Goal: Task Accomplishment & Management: Manage account settings

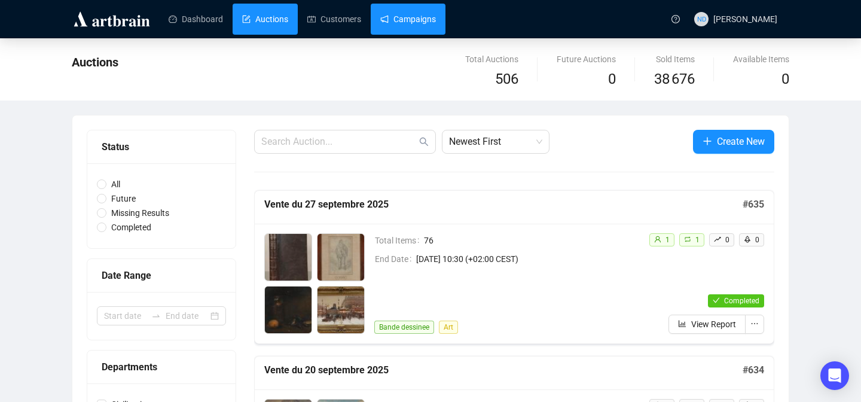
click at [425, 23] on link "Campaigns" at bounding box center [408, 19] width 56 height 31
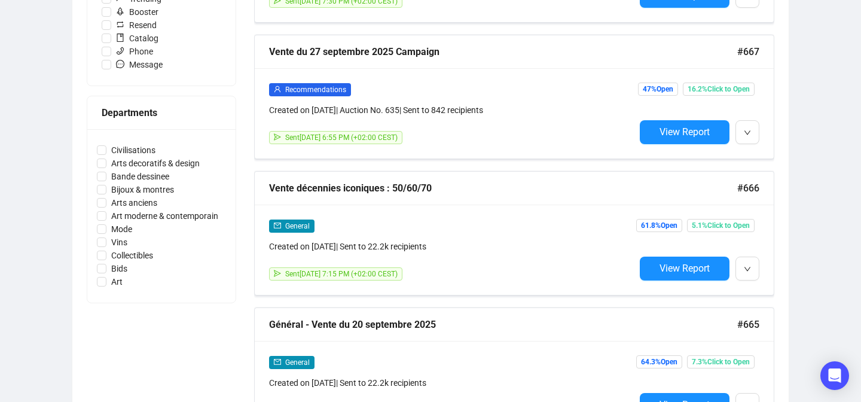
scroll to position [463, 0]
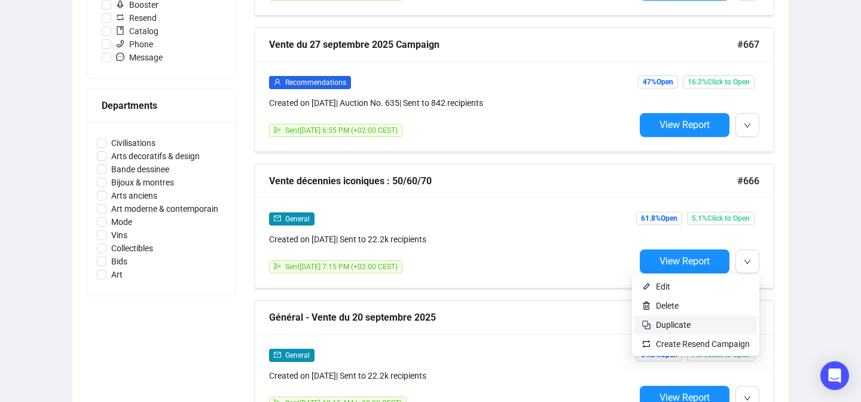
click at [702, 325] on span "Duplicate" at bounding box center [703, 324] width 94 height 13
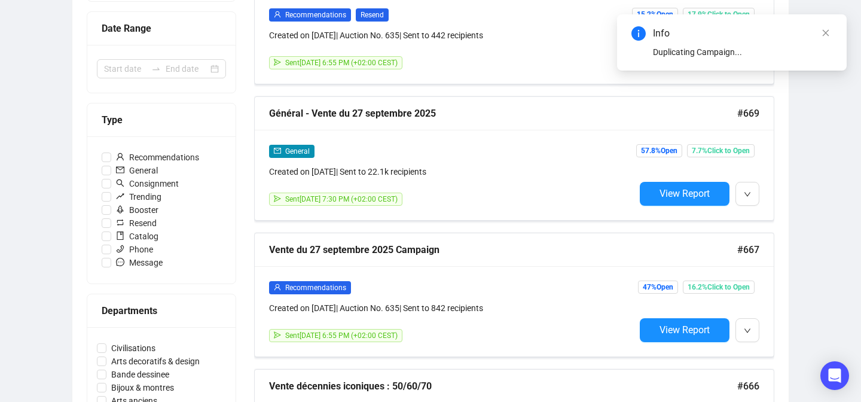
scroll to position [0, 0]
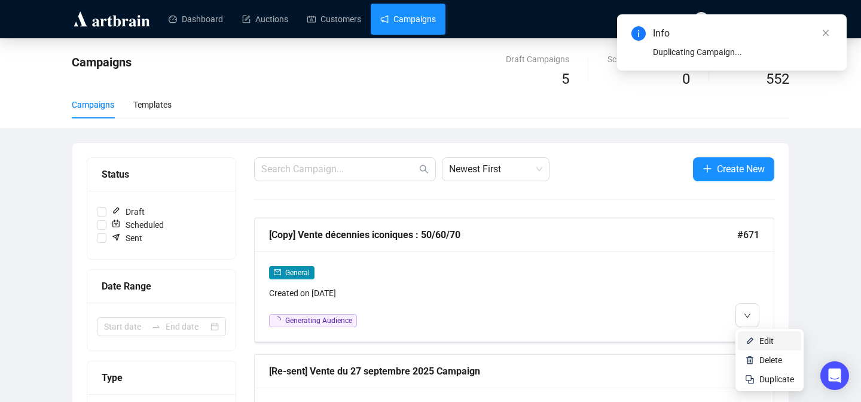
click at [754, 340] on li "Edit" at bounding box center [769, 340] width 63 height 19
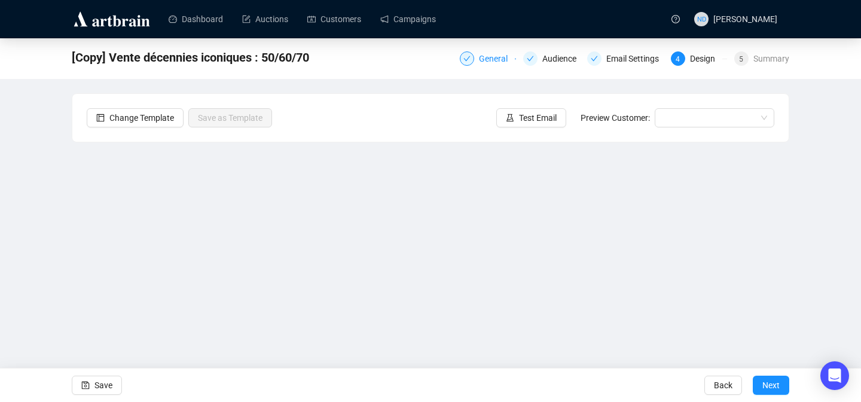
click at [490, 59] on div "General" at bounding box center [497, 58] width 36 height 14
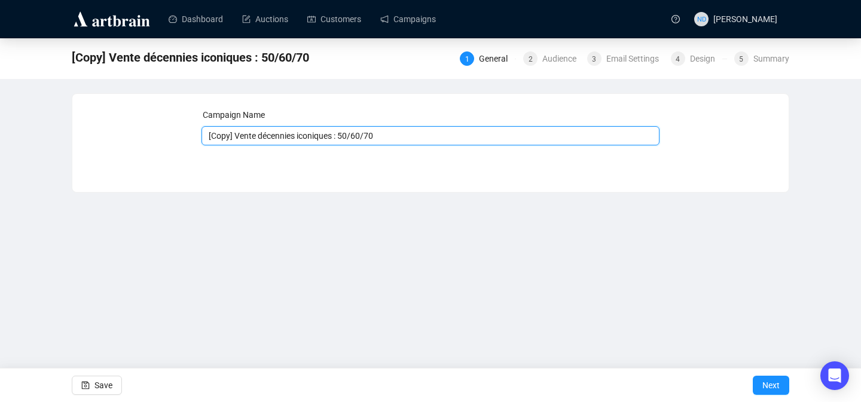
drag, startPoint x: 235, startPoint y: 137, endPoint x: 191, endPoint y: 137, distance: 43.6
click at [191, 137] on div "Campaign Name [Copy] Vente décennies iconiques : 50/60/70 Save Next" at bounding box center [430, 133] width 687 height 51
drag, startPoint x: 362, startPoint y: 135, endPoint x: 322, endPoint y: 139, distance: 40.3
click at [322, 139] on input "Vente décennies iconiques : 50/60/70" at bounding box center [430, 135] width 458 height 19
type input "Vente décennies iconiques : 80/90/2000"
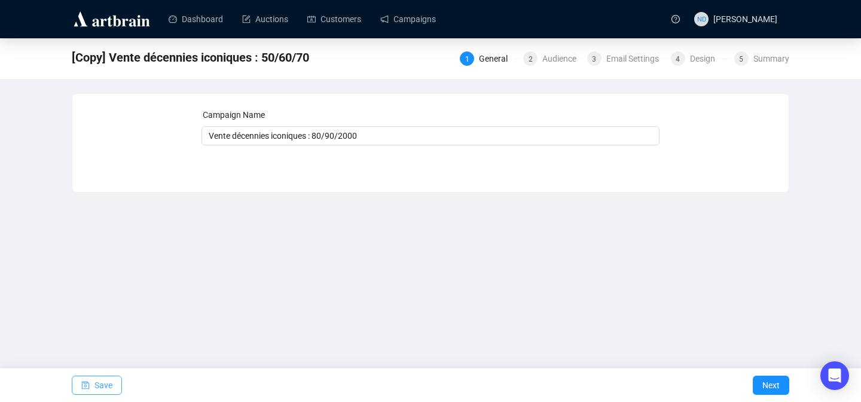
click at [86, 387] on icon "save" at bounding box center [85, 385] width 8 height 8
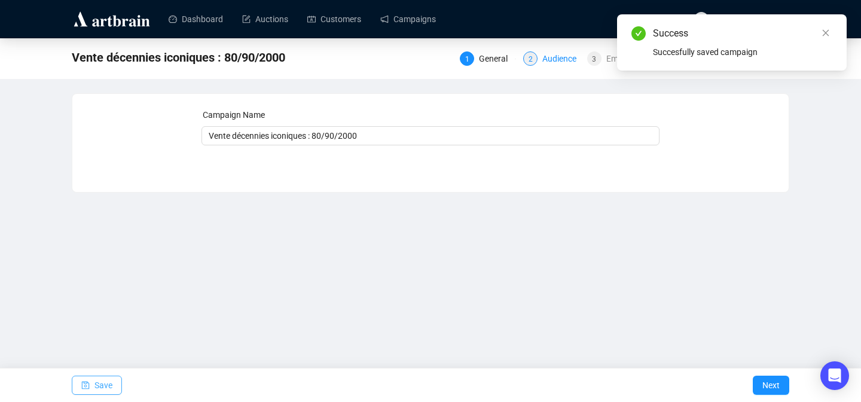
click at [551, 52] on div "Audience" at bounding box center [562, 58] width 41 height 14
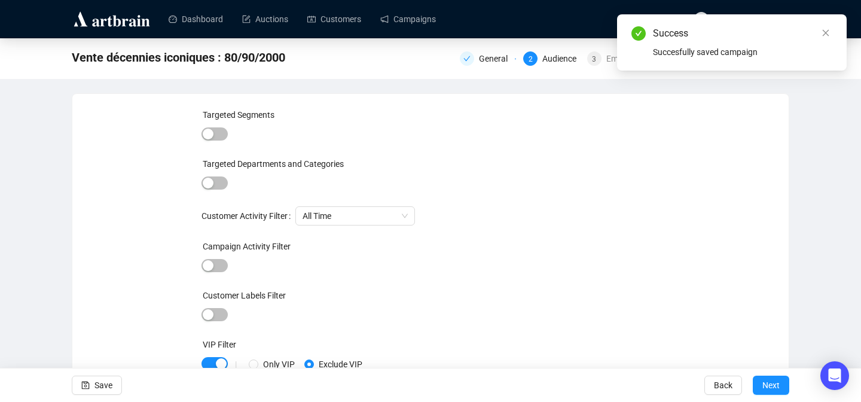
click at [818, 34] on div "Success" at bounding box center [742, 33] width 179 height 14
click at [824, 33] on icon "close" at bounding box center [825, 33] width 7 height 7
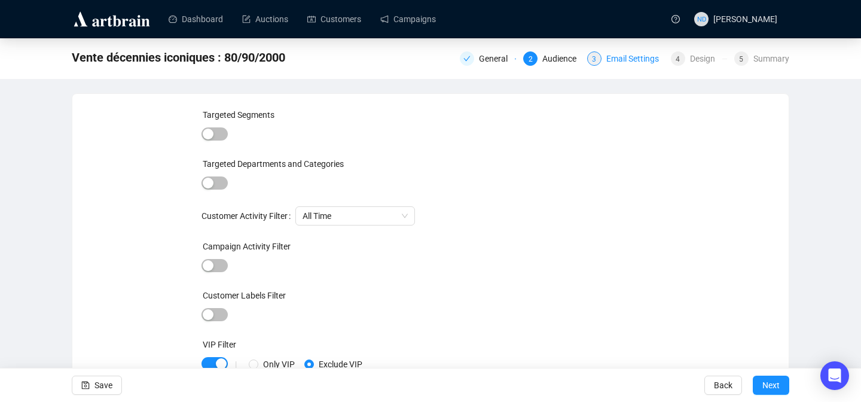
click at [623, 61] on div "Email Settings" at bounding box center [636, 58] width 60 height 14
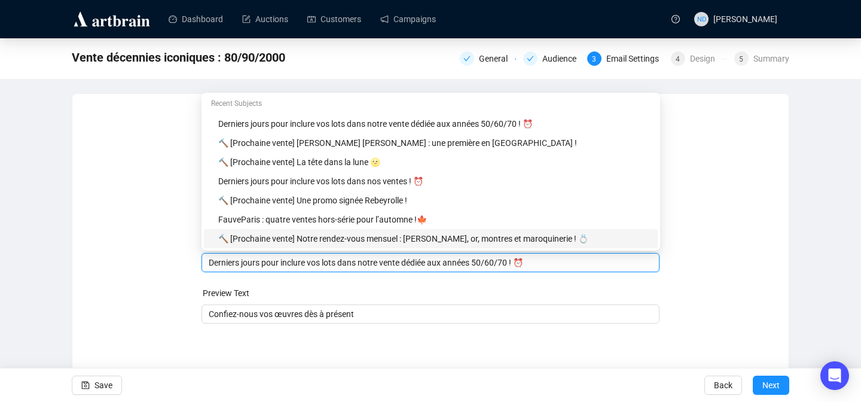
drag, startPoint x: 521, startPoint y: 241, endPoint x: 493, endPoint y: 249, distance: 29.1
click at [493, 249] on body "Dashboard Auctions Customers Campaigns ND [PERSON_NAME] Vente décennies iconiqu…" at bounding box center [430, 201] width 861 height 402
drag, startPoint x: 522, startPoint y: 264, endPoint x: 490, endPoint y: 264, distance: 32.9
click at [490, 264] on input "Derniers jours pour inclure vos lots dans notre vente dédiée aux années 50/60/7…" at bounding box center [431, 262] width 444 height 13
click at [521, 264] on input "Derniers jours pour inclure vos lots dans notre vente dédiée aux années 50/60/7…" at bounding box center [431, 262] width 444 height 13
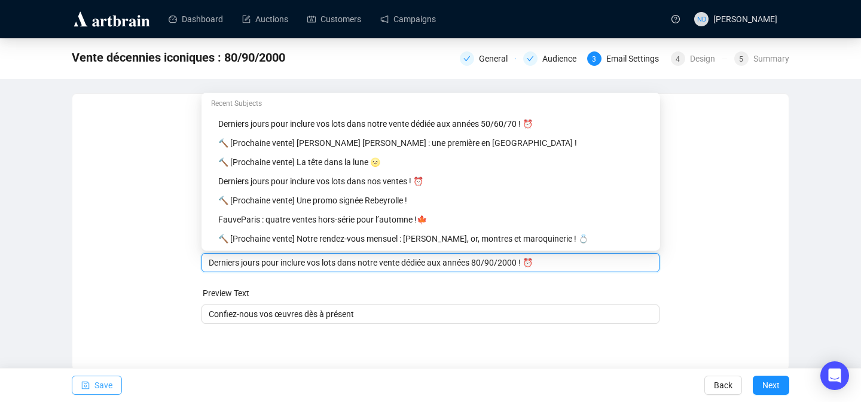
type input "Derniers jours pour inclure vos lots dans notre vente dédiée aux années 80/90/2…"
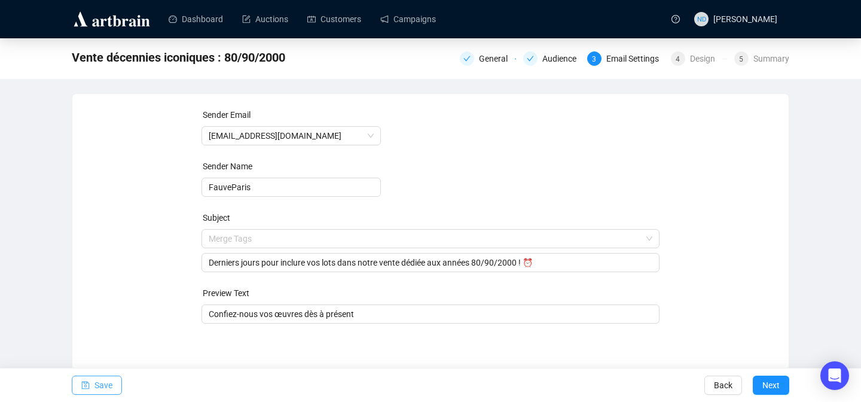
click at [100, 383] on span "Save" at bounding box center [103, 384] width 18 height 33
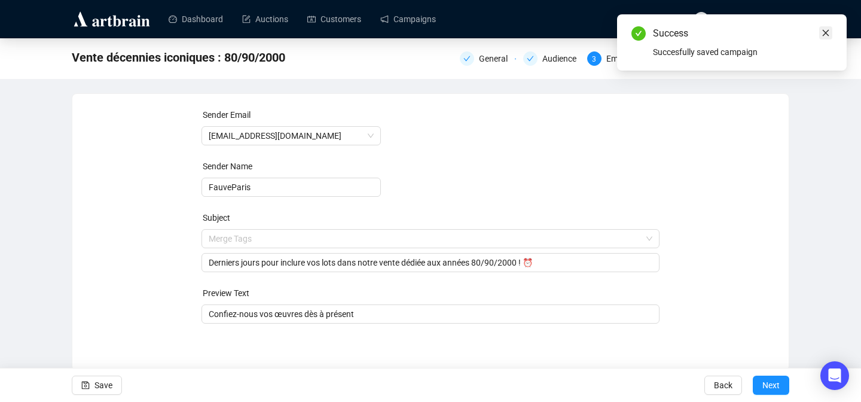
click at [823, 32] on icon "close" at bounding box center [825, 33] width 8 height 8
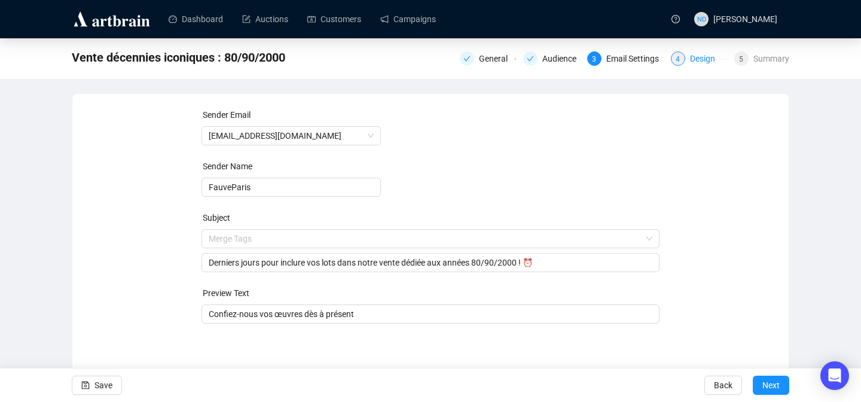
click at [686, 59] on div "4 Design" at bounding box center [699, 58] width 56 height 14
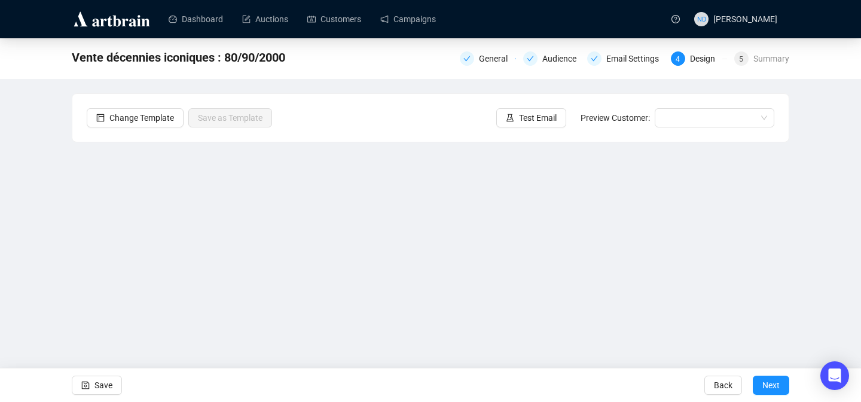
scroll to position [43, 0]
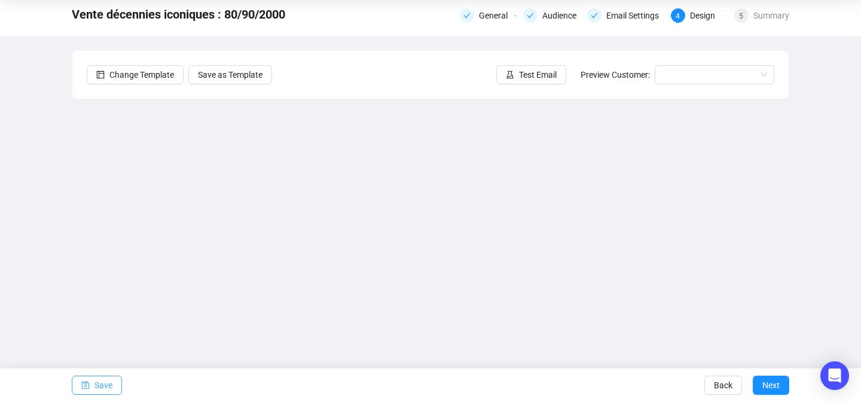
click at [111, 386] on span "Save" at bounding box center [103, 384] width 18 height 33
